Goal: Ask a question: Seek information or help from site administrators or community

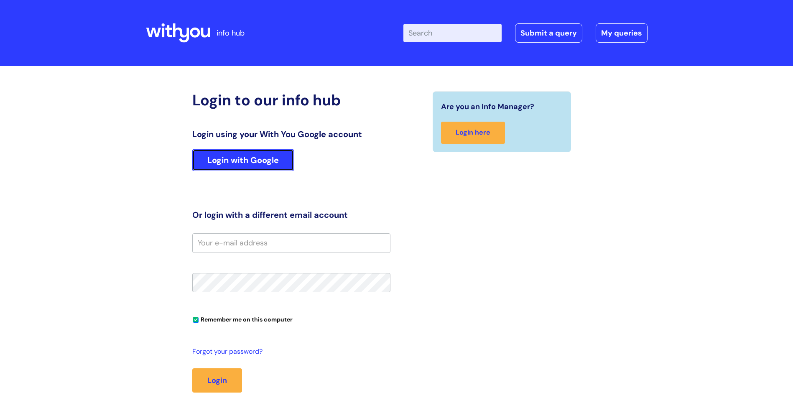
click at [254, 161] on link "Login with Google" at bounding box center [243, 160] width 102 height 22
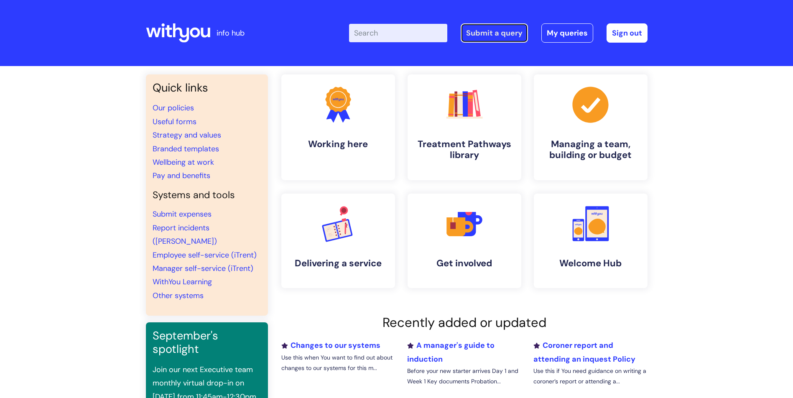
click at [495, 38] on link "Submit a query" at bounding box center [494, 32] width 67 height 19
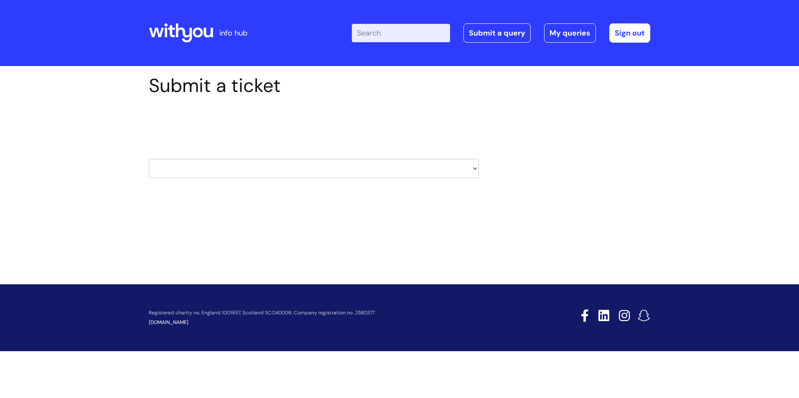
click at [323, 170] on select "HR / People IT and Support Clinical Drug Alerts Finance Accounts Data Support T…" at bounding box center [314, 168] width 330 height 19
select select "hr_/_people"
click at [149, 159] on select "HR / People IT and Support Clinical Drug Alerts Finance Accounts Data Support T…" at bounding box center [314, 168] width 330 height 19
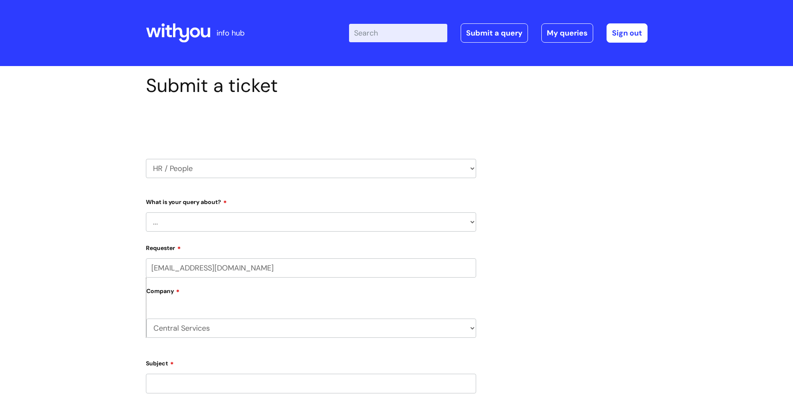
click at [222, 214] on select "... Absence Query Holiday Query Employee change request General HR Query iTrent…" at bounding box center [311, 221] width 330 height 19
click at [192, 163] on select "HR / People IT and Support Clinical Drug Alerts Finance Accounts Data Support T…" at bounding box center [311, 168] width 330 height 19
select select "it_and_support"
click at [146, 159] on select "HR / People IT and Support Clinical Drug Alerts Finance Accounts Data Support T…" at bounding box center [311, 168] width 330 height 19
click at [216, 216] on select "... Mobile Phone Reset & MFA Accounts, Starters and Leavers IT Hardware issue I…" at bounding box center [311, 221] width 330 height 19
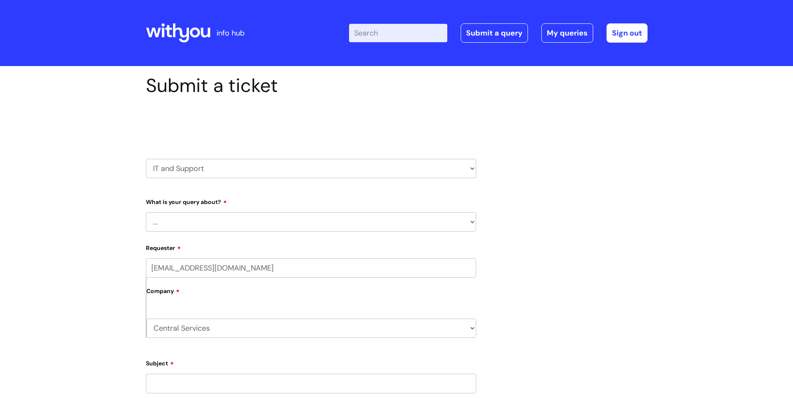
click at [209, 166] on select "HR / People IT and Support Clinical Drug Alerts Finance Accounts Data Support T…" at bounding box center [311, 168] width 330 height 19
select select "finance_accounts"
click at [146, 159] on select "HR / People IT and Support Clinical Drug Alerts Finance Accounts Data Support T…" at bounding box center [311, 168] width 330 height 19
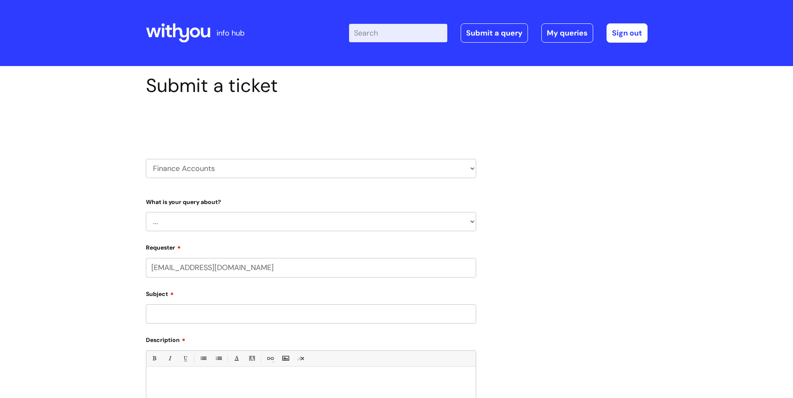
select select "80004328356"
click at [199, 215] on select "... Finance Systems Finance Requests (inc. Expenses) Invoices Research" at bounding box center [311, 221] width 330 height 19
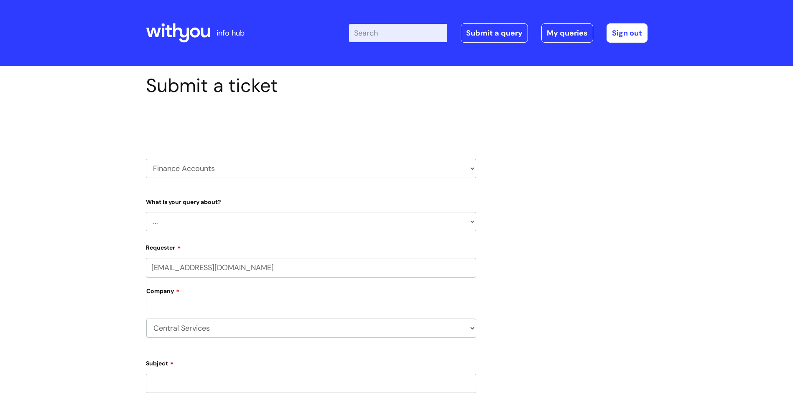
click at [201, 174] on select "HR / People IT and Support Clinical Drug Alerts Finance Accounts Data Support T…" at bounding box center [311, 168] width 330 height 19
select select "property_&_estates"
click at [146, 159] on select "HR / People IT and Support Clinical Drug Alerts Finance Accounts Data Support T…" at bounding box center [311, 168] width 330 height 19
click at [203, 225] on select "... Facilities Support Lease/ Tenancy Agreements Health & Safety and Environmen…" at bounding box center [311, 221] width 330 height 19
click at [201, 170] on select "HR / People IT and Support Clinical Drug Alerts Finance Accounts Data Support T…" at bounding box center [311, 168] width 330 height 19
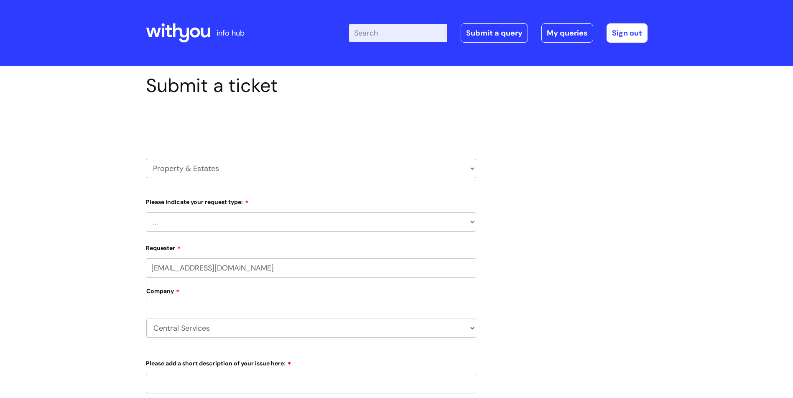
select select "procurement_(inc._premvan)"
click at [146, 159] on select "HR / People IT and Support Clinical Drug Alerts Finance Accounts Data Support T…" at bounding box center [311, 168] width 330 height 19
click at [189, 225] on select "... Stationery and office supplies (Premvan) Please select other suppliers here:" at bounding box center [311, 221] width 330 height 19
select select "Please select other suppliers here:"
click at [146, 212] on select "... Stationery and office supplies (Premvan) Please select other suppliers here:" at bounding box center [311, 221] width 330 height 19
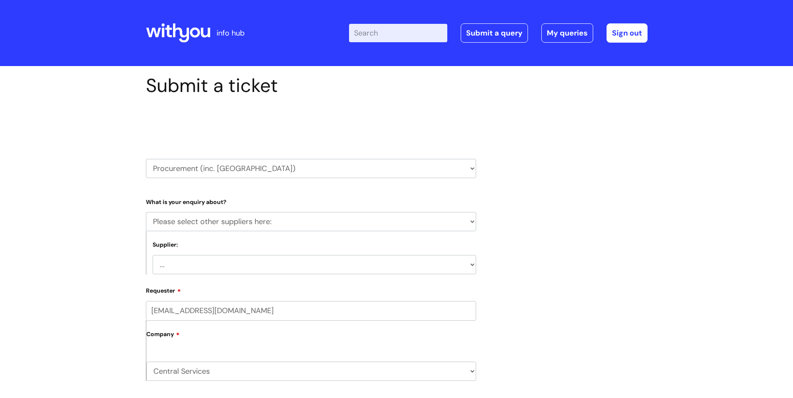
click at [212, 268] on select "... Courier (DHL) Electricity and gas (SSE) Needle exchange (Orion medical) Bac…" at bounding box center [315, 264] width 324 height 19
click at [350, 164] on select "HR / People IT and Support Clinical Drug Alerts Finance Accounts Data Support T…" at bounding box center [311, 168] width 330 height 19
select select "systems"
click at [146, 159] on select "HR / People IT and Support Clinical Drug Alerts Finance Accounts Data Support T…" at bounding box center [311, 168] width 330 height 19
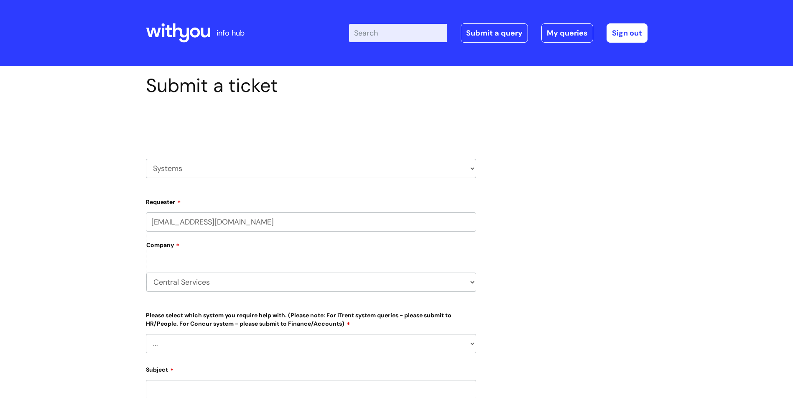
click at [212, 166] on select "HR / People IT and Support Clinical Drug Alerts Finance Accounts Data Support T…" at bounding box center [311, 168] width 330 height 19
